Goal: Task Accomplishment & Management: Manage account settings

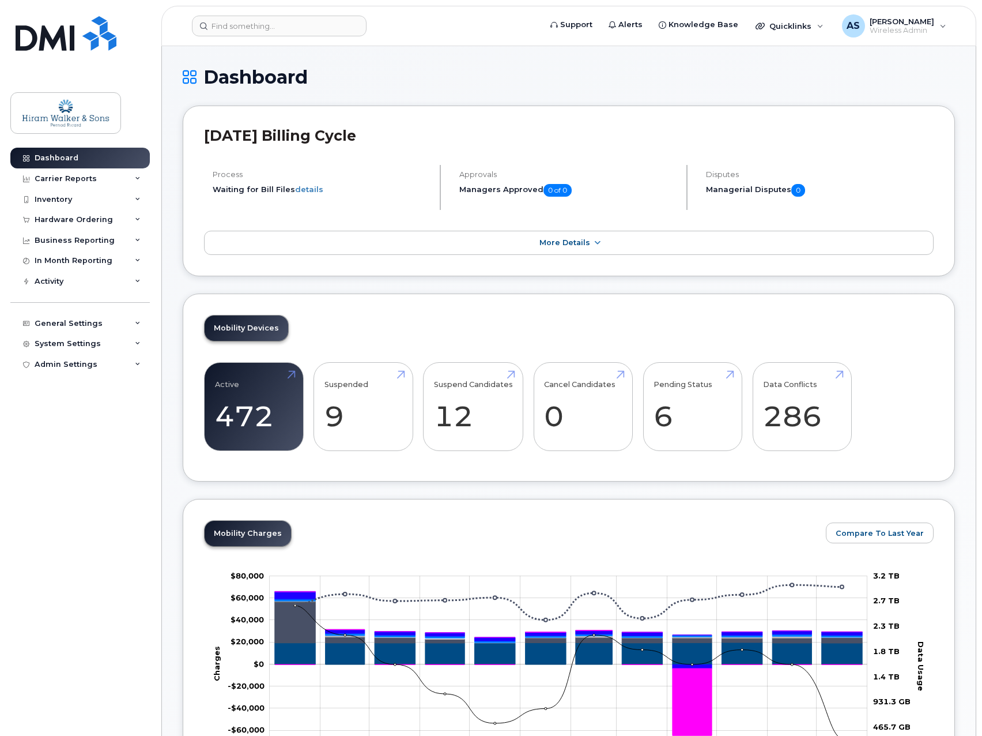
drag, startPoint x: 120, startPoint y: 199, endPoint x: 122, endPoint y: 218, distance: 18.5
click at [120, 199] on div "Inventory" at bounding box center [80, 199] width 140 height 21
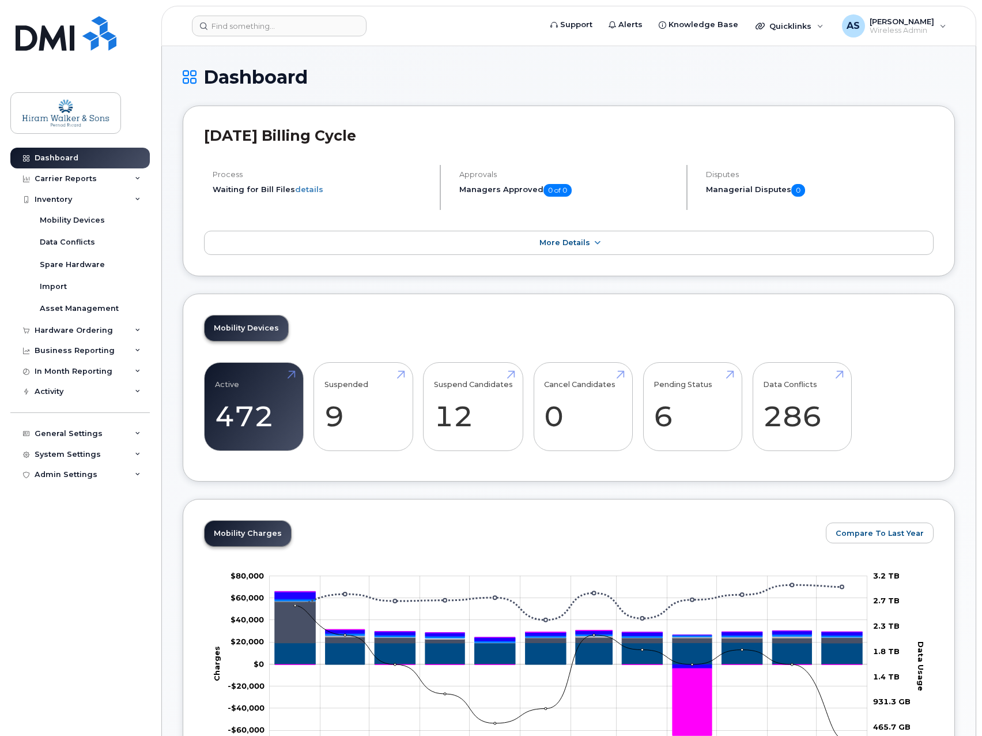
click at [118, 331] on div "Hardware Ordering" at bounding box center [80, 330] width 140 height 21
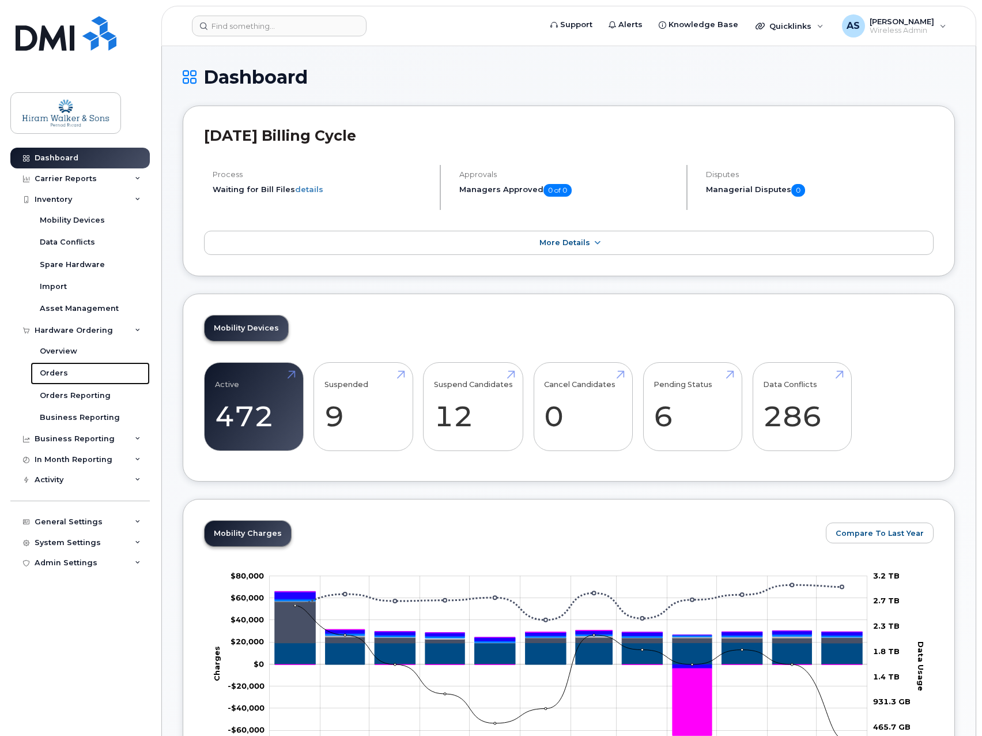
click at [85, 371] on link "Orders" at bounding box center [90, 373] width 119 height 22
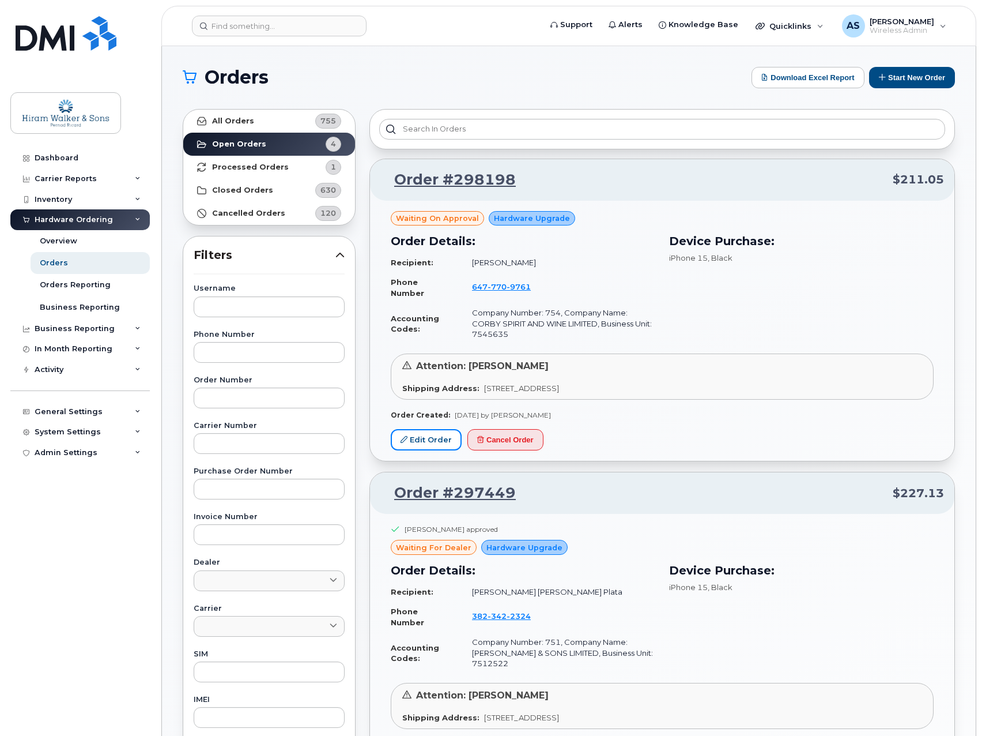
click at [413, 438] on link "Edit Order" at bounding box center [426, 439] width 71 height 21
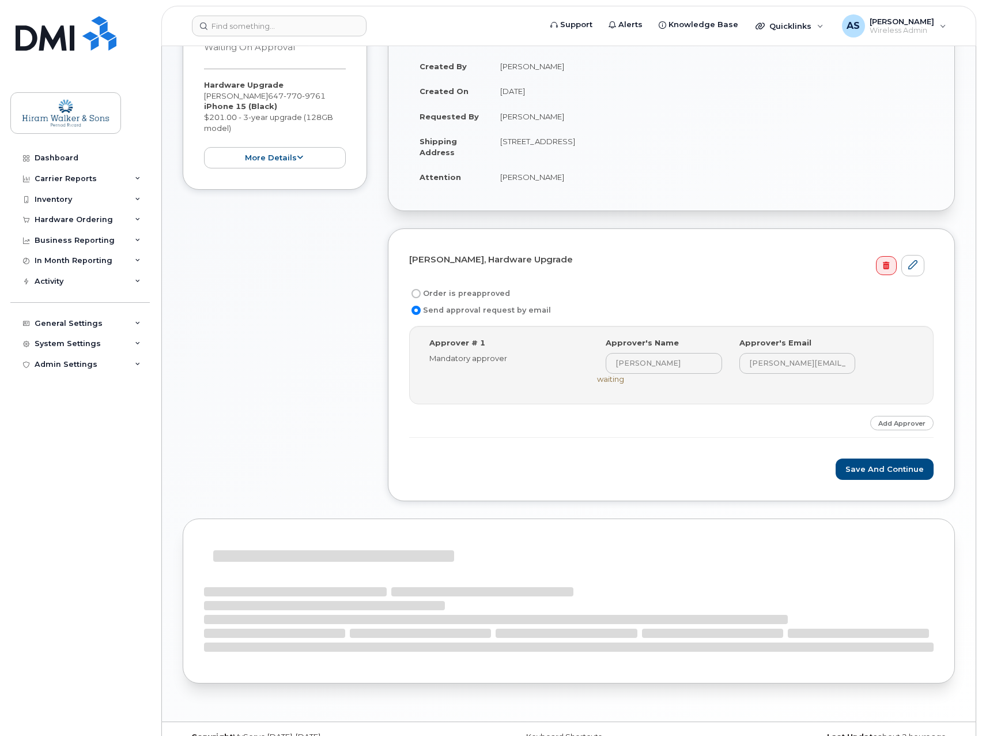
scroll to position [173, 0]
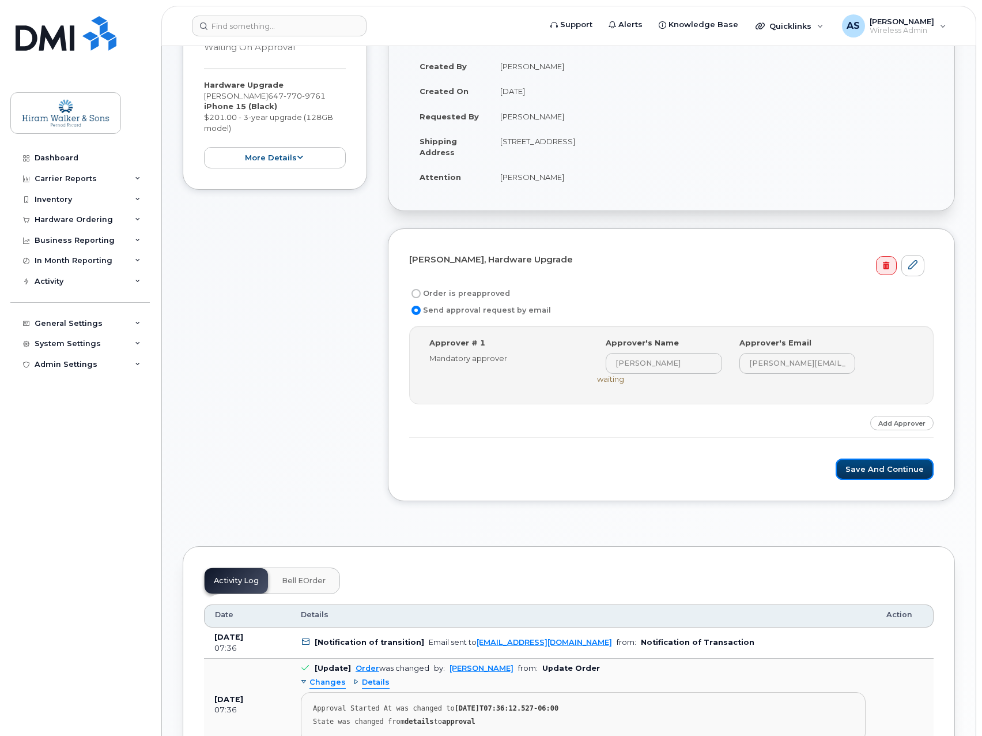
click at [873, 466] on button "Save and Continue" at bounding box center [885, 468] width 98 height 21
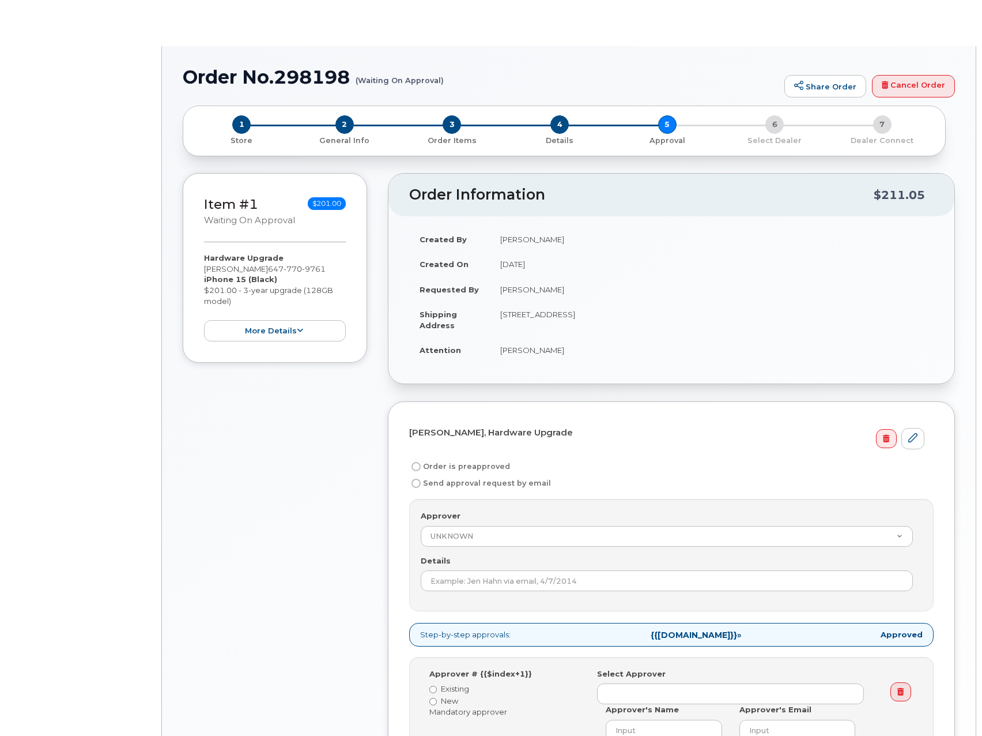
radio input "true"
